Goal: Task Accomplishment & Management: Manage account settings

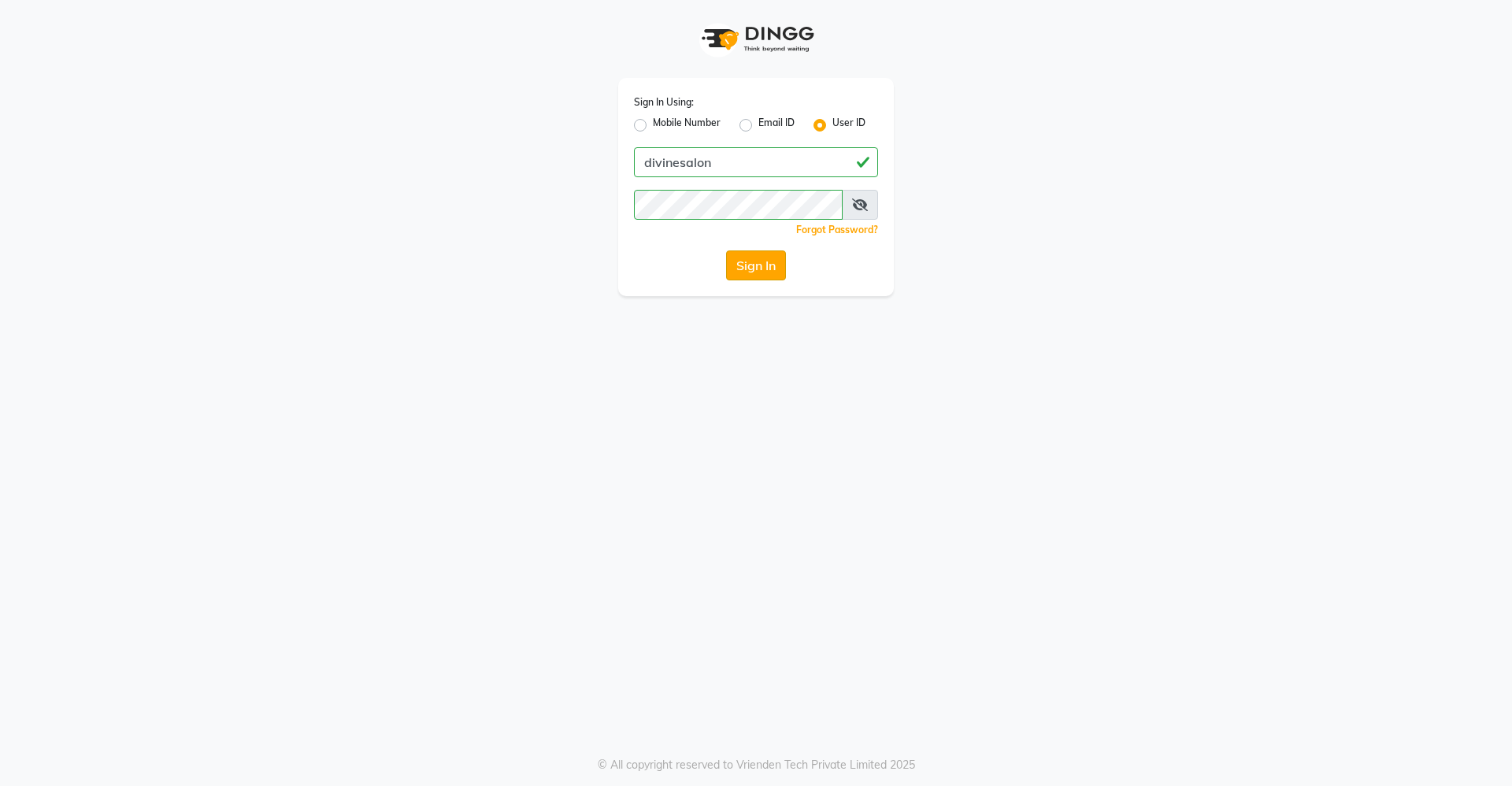
click at [761, 260] on button "Sign In" at bounding box center [756, 265] width 60 height 30
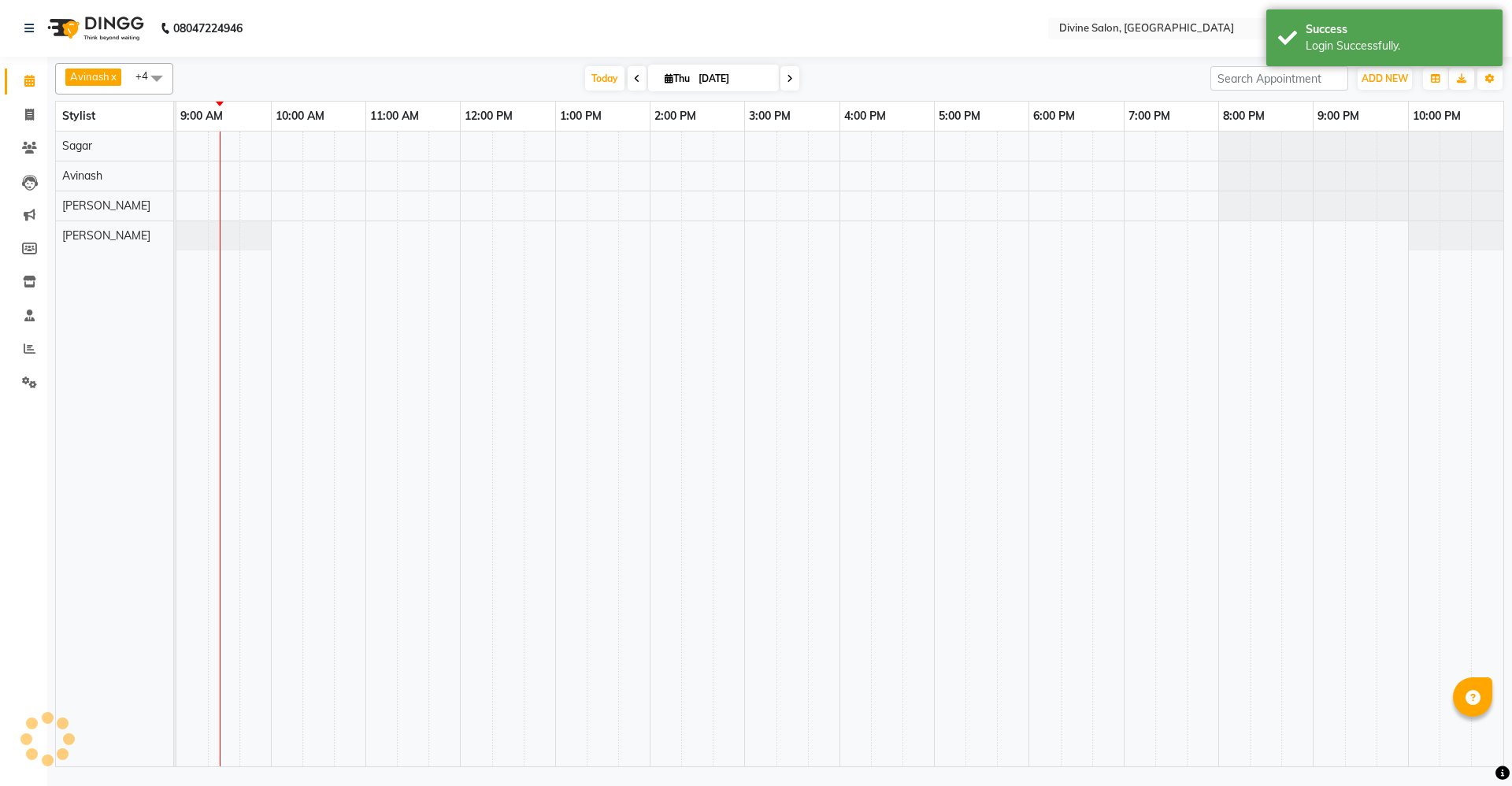
click at [627, 78] on span at bounding box center [636, 78] width 19 height 24
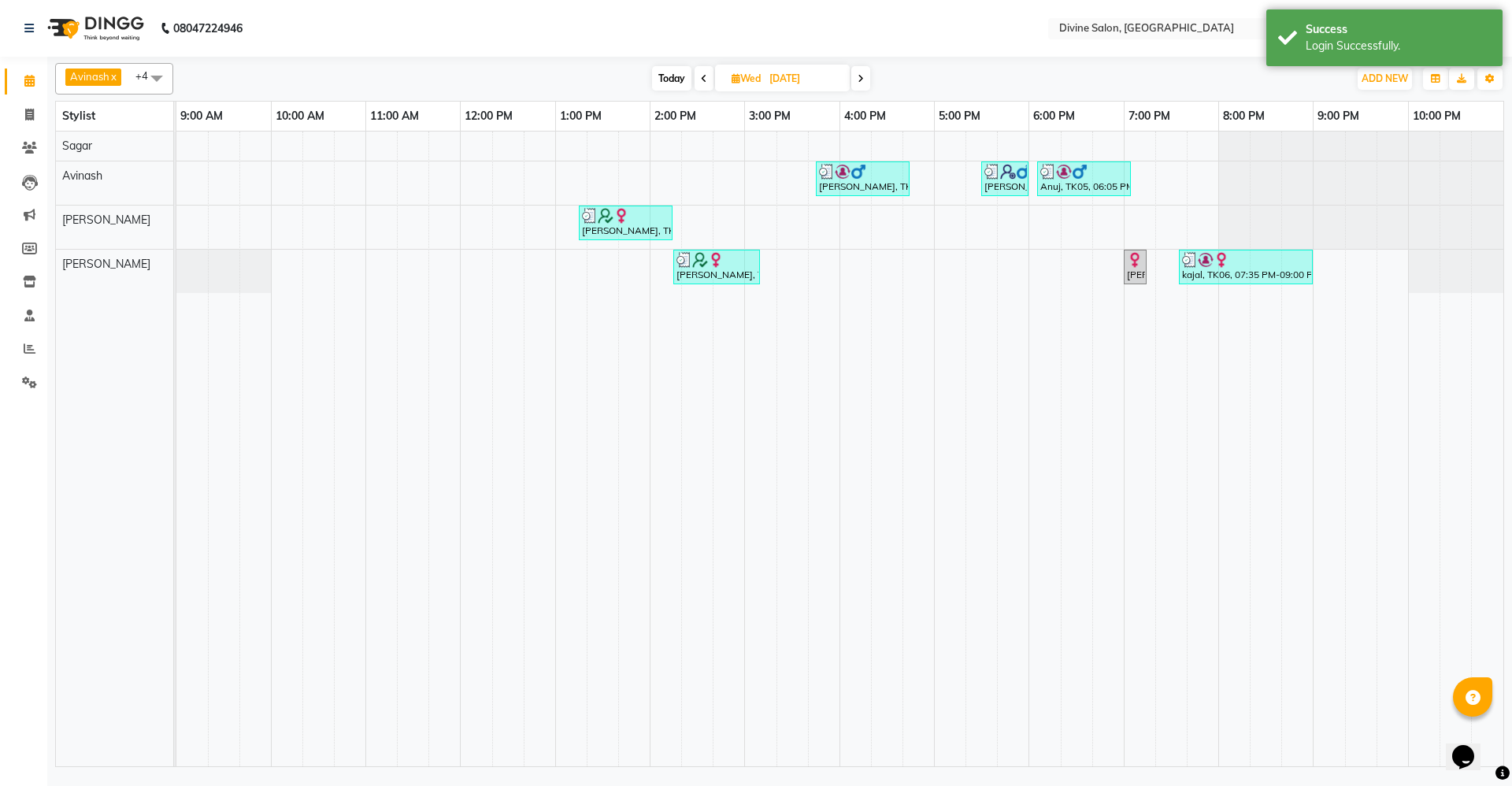
click at [670, 78] on span "Today" at bounding box center [672, 78] width 39 height 24
type input "[DATE]"
